Goal: Transaction & Acquisition: Purchase product/service

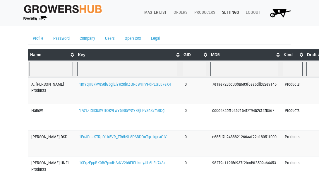
click at [147, 12] on link "Master List" at bounding box center [154, 12] width 29 height 11
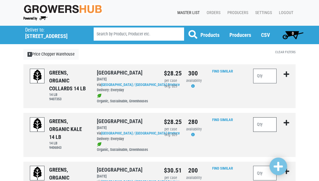
click at [264, 126] on input "number" at bounding box center [264, 124] width 23 height 15
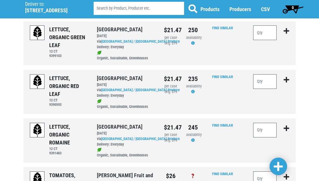
scroll to position [192, 0]
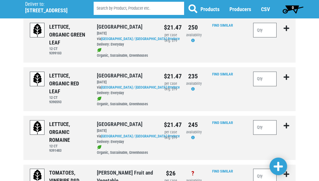
type input "12"
click at [270, 121] on input "number" at bounding box center [264, 127] width 23 height 15
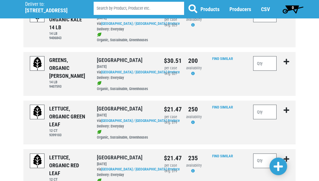
scroll to position [114, 0]
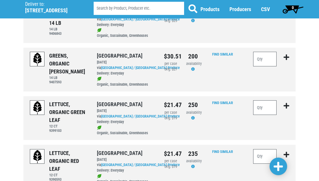
type input "5"
click at [269, 102] on input "number" at bounding box center [264, 107] width 23 height 15
type input "12"
click at [260, 150] on input "number" at bounding box center [264, 156] width 23 height 15
type input "12"
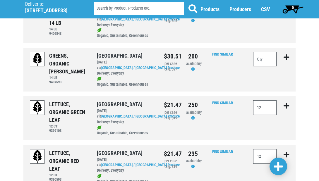
click at [279, 171] on span at bounding box center [278, 167] width 9 height 11
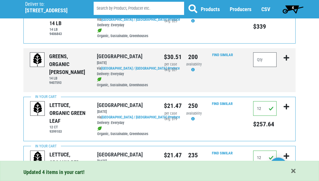
click at [289, 8] on span "4" at bounding box center [293, 9] width 26 height 12
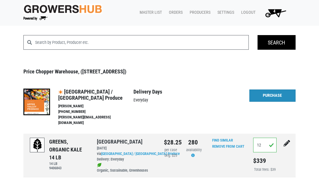
click at [260, 92] on link "Purchase" at bounding box center [272, 96] width 46 height 12
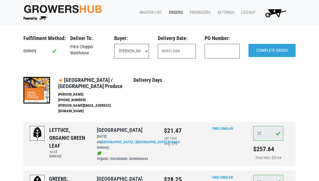
select select "eadb7b86-3440-4ccf-b1a2-9cf7cd704454"
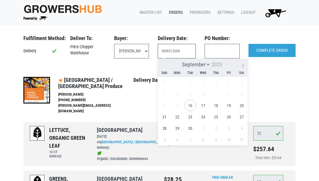
click at [170, 52] on input "text" at bounding box center [177, 51] width 38 height 15
click at [228, 106] on span "19" at bounding box center [228, 105] width 11 height 11
type input "[DATE]"
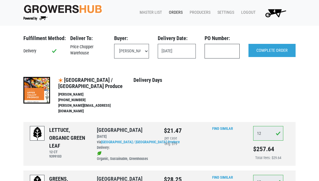
click at [223, 49] on input "text" at bounding box center [222, 51] width 35 height 15
type input "122012"
click at [265, 50] on input "COMPLETE ORDER" at bounding box center [271, 50] width 47 height 13
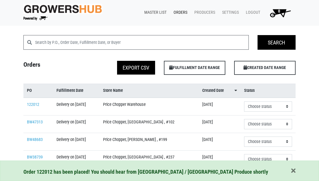
click at [152, 11] on link "Master List" at bounding box center [154, 12] width 29 height 11
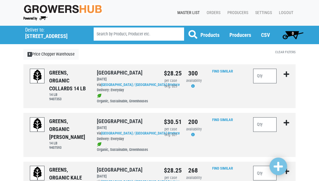
click at [190, 9] on link "Master List" at bounding box center [187, 12] width 29 height 11
click at [186, 12] on link "Master List" at bounding box center [187, 12] width 29 height 11
click at [187, 14] on link "Master List" at bounding box center [187, 12] width 29 height 11
